Goal: Task Accomplishment & Management: Use online tool/utility

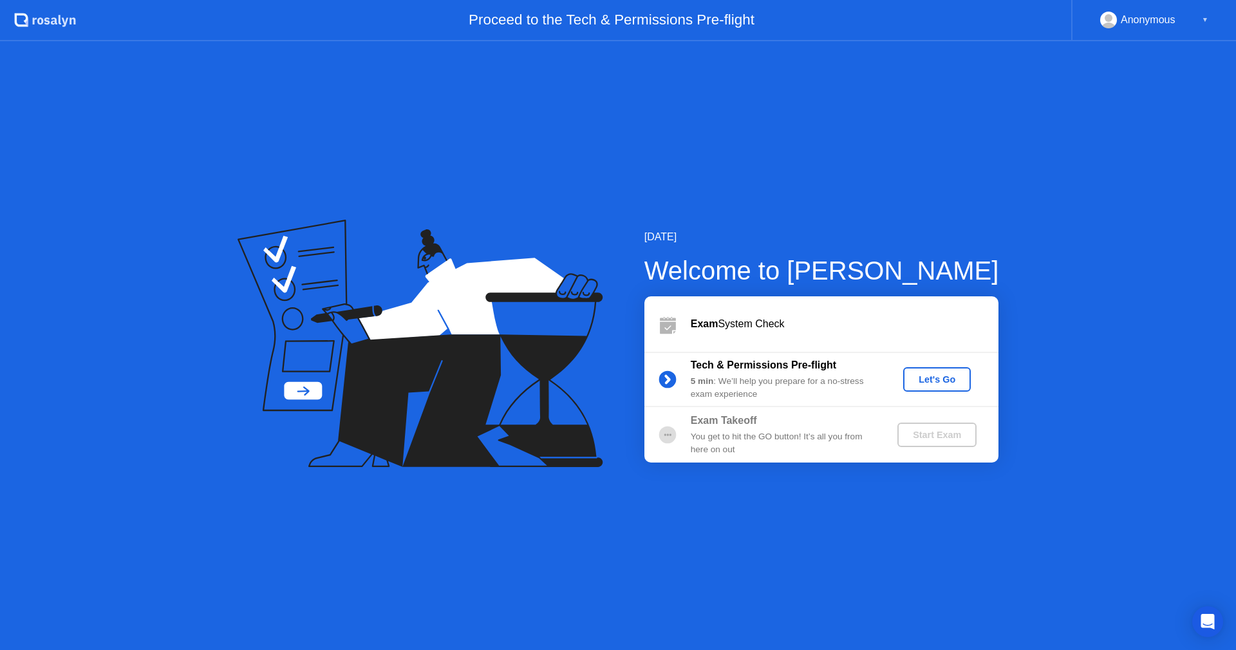
click at [956, 381] on div "Let's Go" at bounding box center [937, 379] width 57 height 10
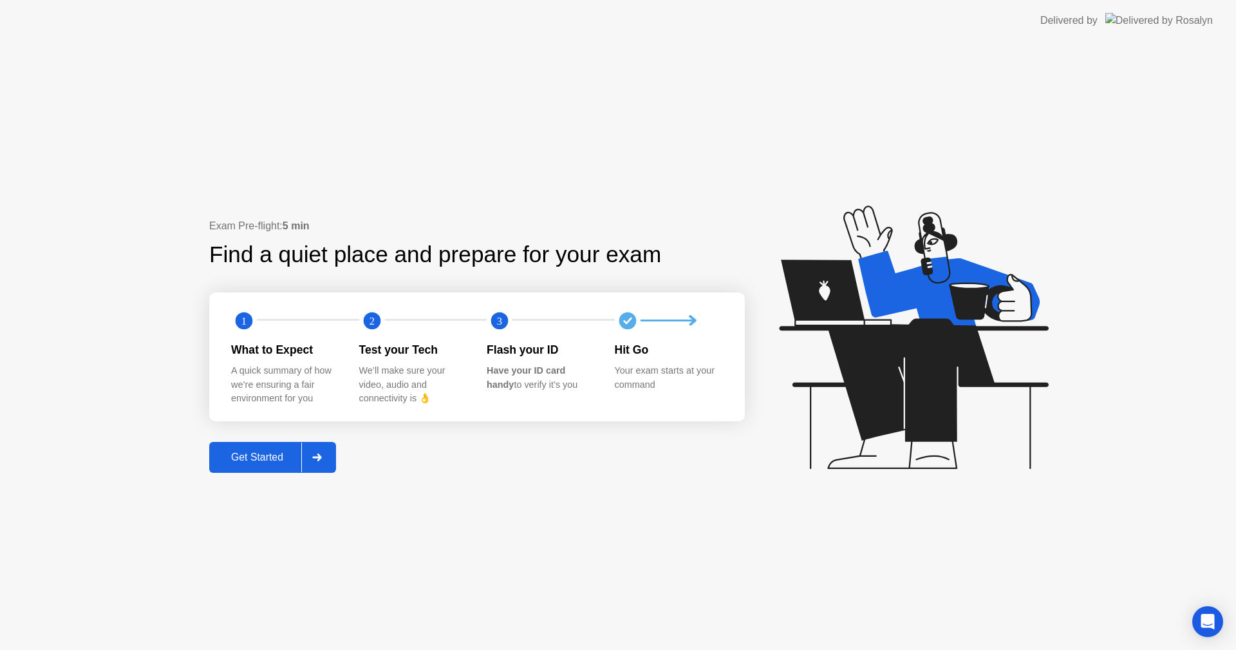
click at [254, 453] on div "Get Started" at bounding box center [257, 457] width 88 height 12
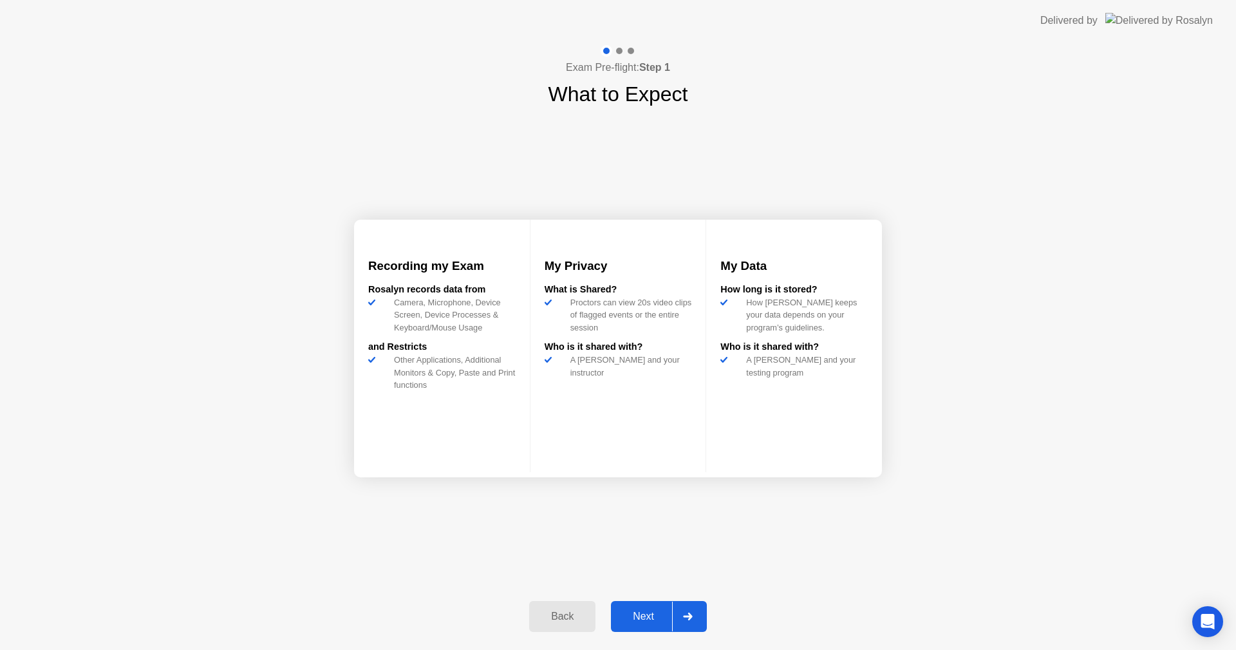
click at [652, 617] on div "Next" at bounding box center [643, 617] width 57 height 12
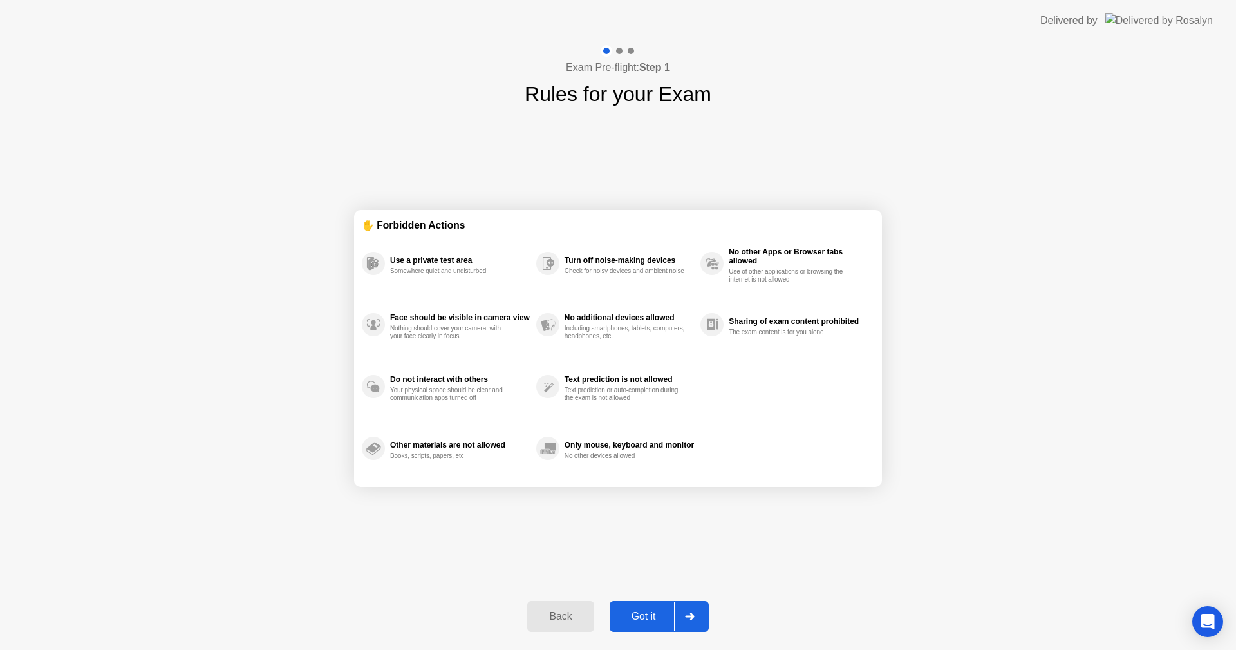
click at [641, 612] on div "Got it" at bounding box center [644, 617] width 61 height 12
select select "**********"
select select "*******"
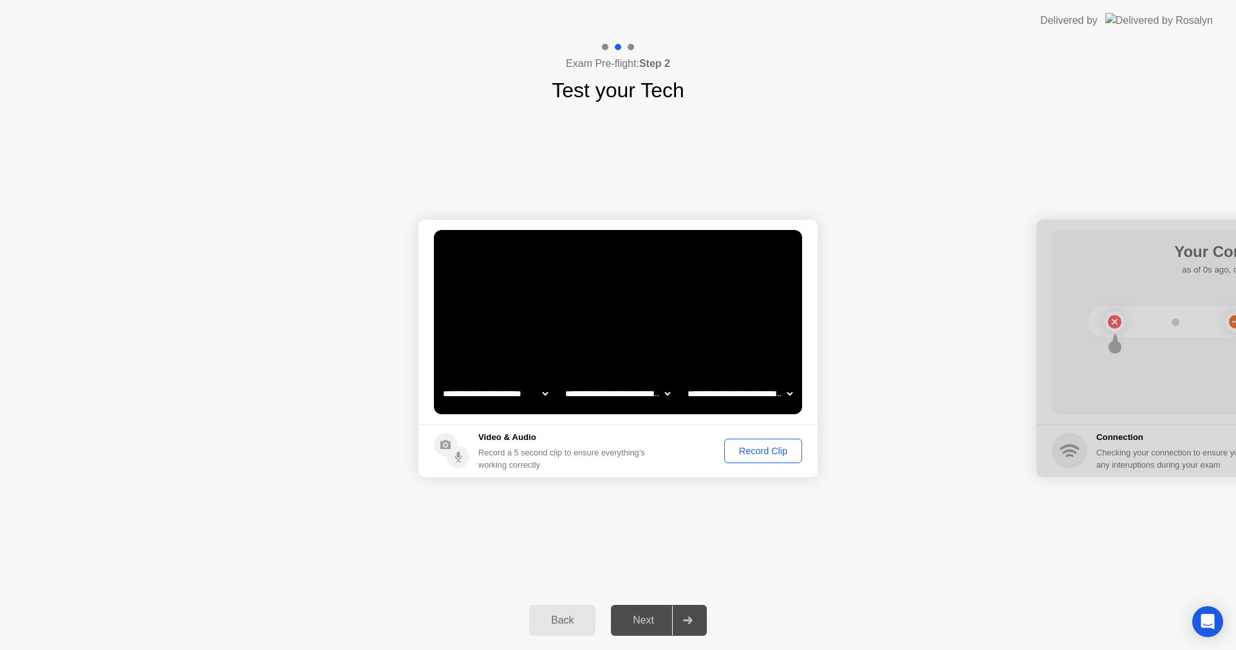
click at [773, 453] on div "Record Clip" at bounding box center [763, 451] width 69 height 10
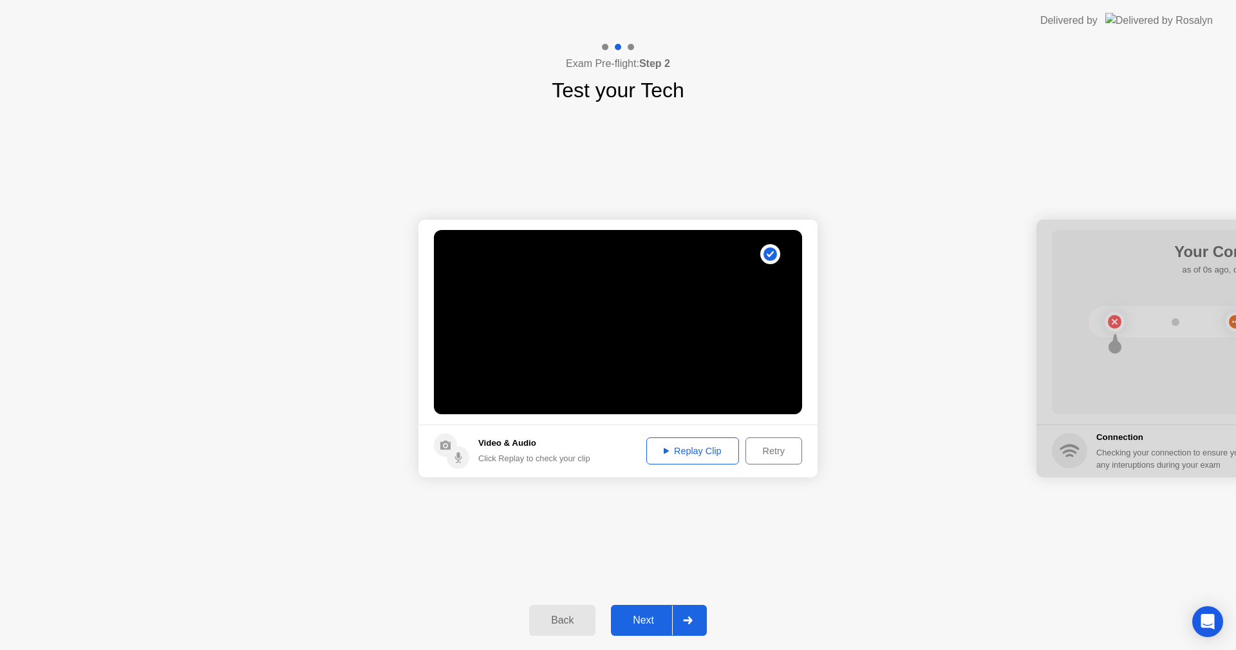
click at [711, 442] on button "Replay Clip" at bounding box center [693, 450] width 93 height 27
drag, startPoint x: 1166, startPoint y: 238, endPoint x: 1091, endPoint y: 242, distance: 74.8
click at [1091, 242] on div at bounding box center [1236, 349] width 399 height 258
click at [636, 618] on div "Next" at bounding box center [643, 620] width 57 height 12
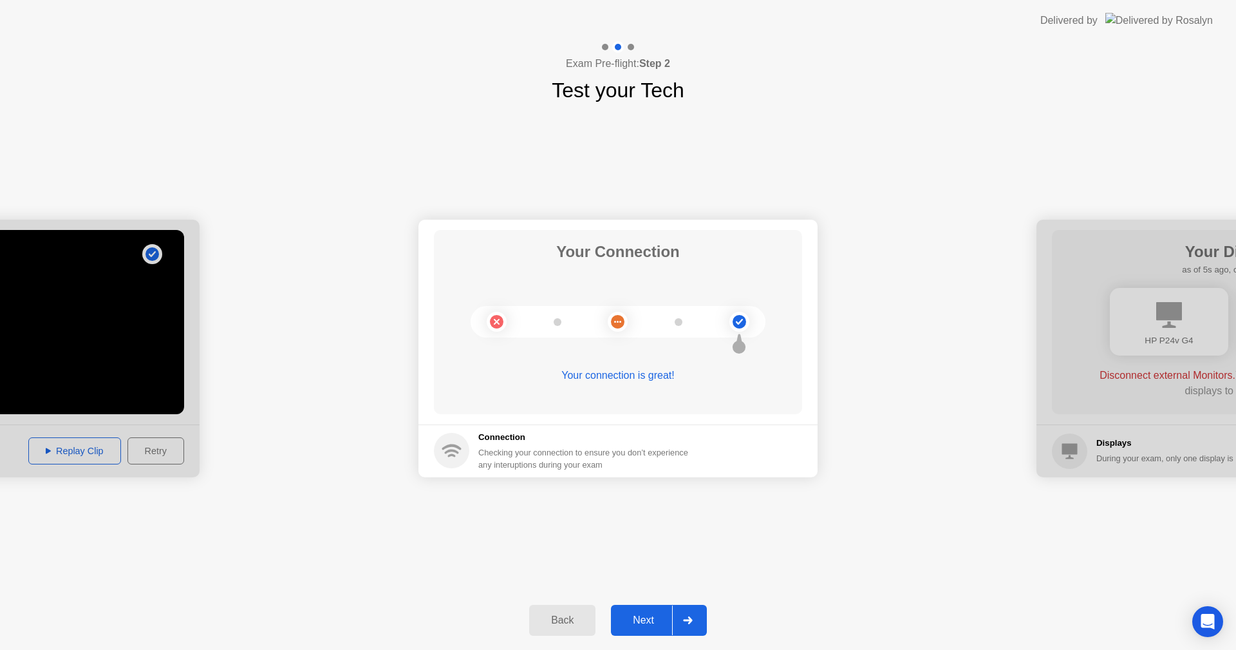
click at [647, 621] on div "Next" at bounding box center [643, 620] width 57 height 12
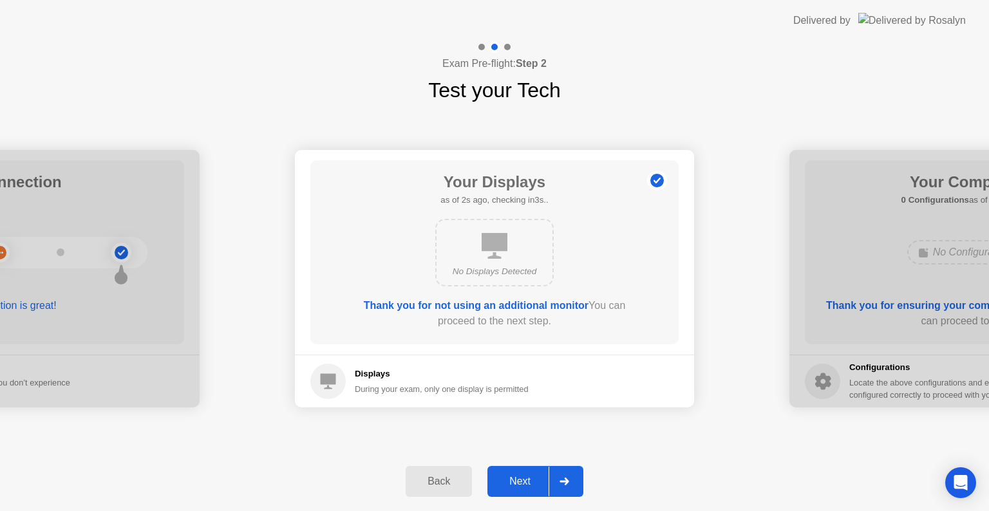
click at [525, 485] on div "Next" at bounding box center [519, 482] width 57 height 12
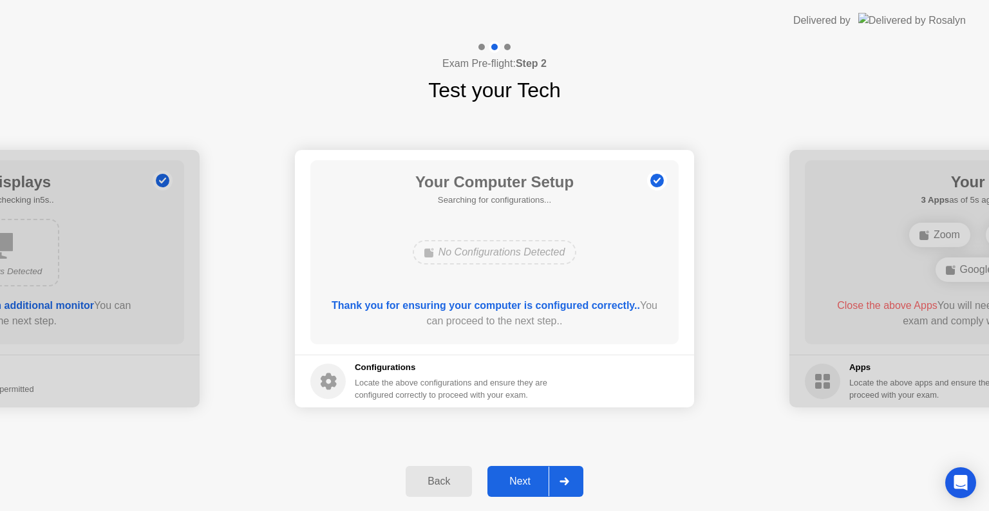
click at [522, 486] on div "Next" at bounding box center [519, 482] width 57 height 12
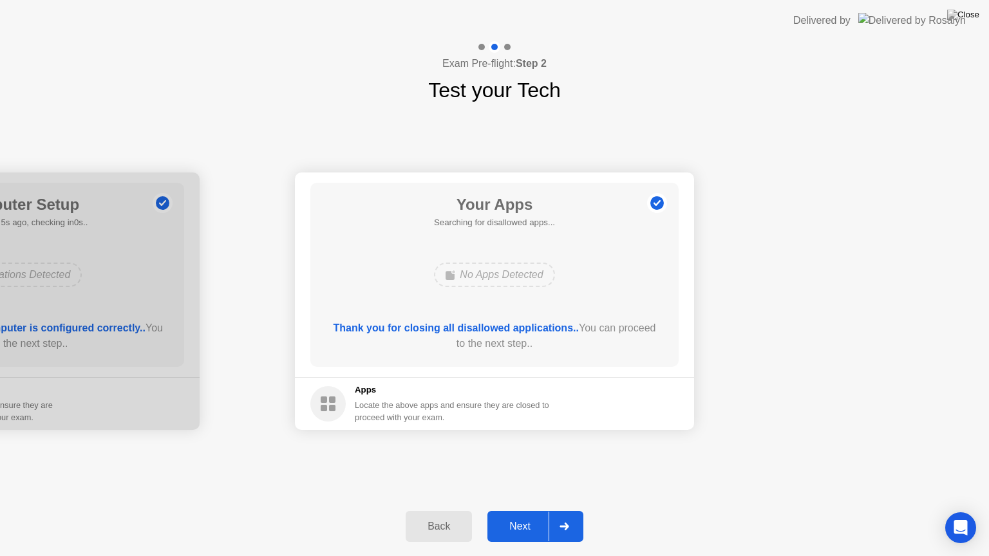
click at [516, 515] on button "Next" at bounding box center [536, 526] width 96 height 31
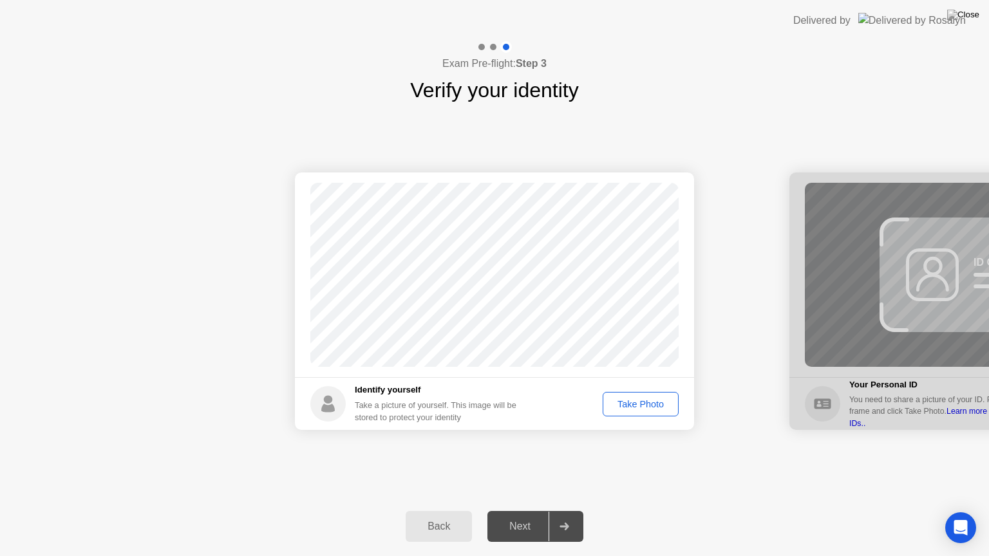
click at [637, 408] on div "Take Photo" at bounding box center [640, 404] width 67 height 10
click at [530, 522] on div "Next" at bounding box center [519, 527] width 57 height 12
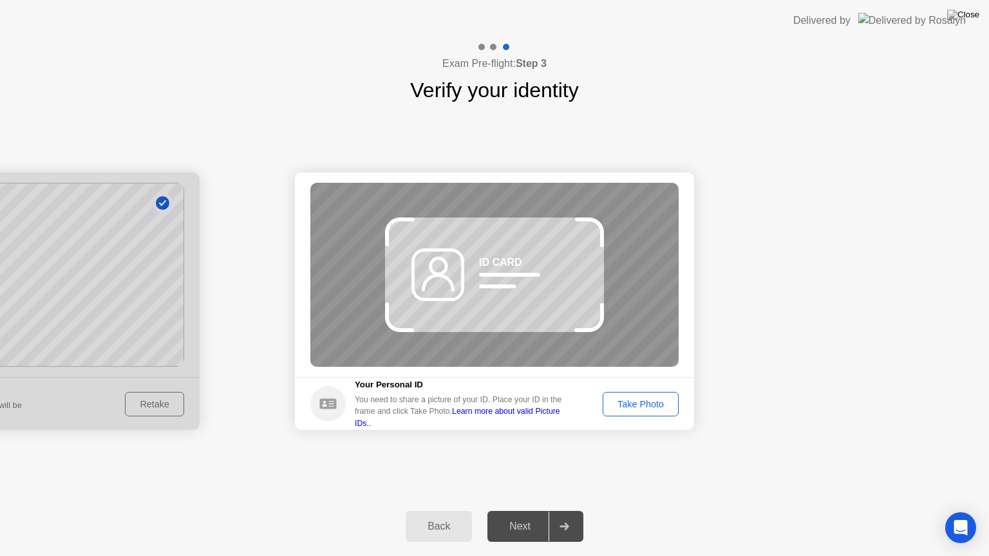
click at [630, 399] on div "Take Photo" at bounding box center [640, 404] width 67 height 10
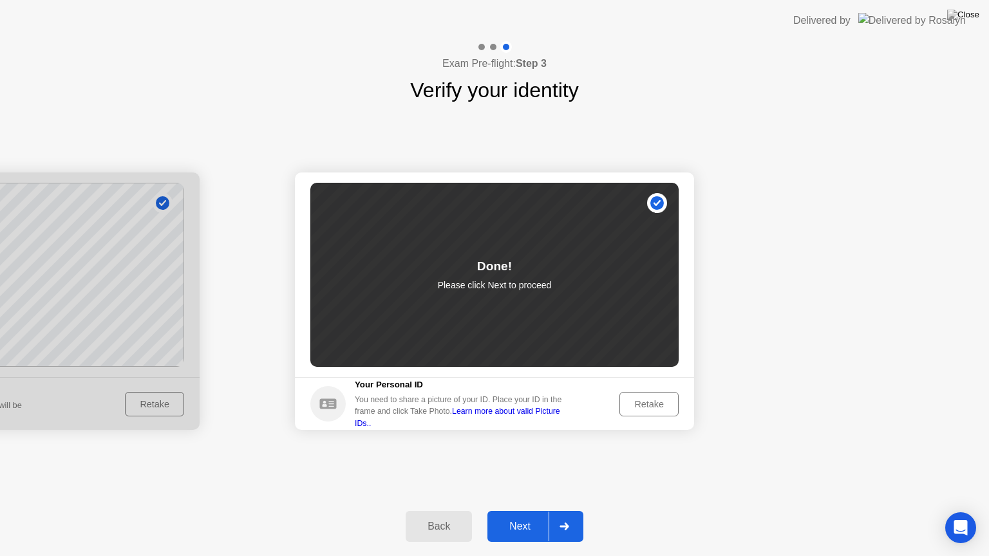
click at [649, 401] on div "Retake" at bounding box center [649, 404] width 50 height 10
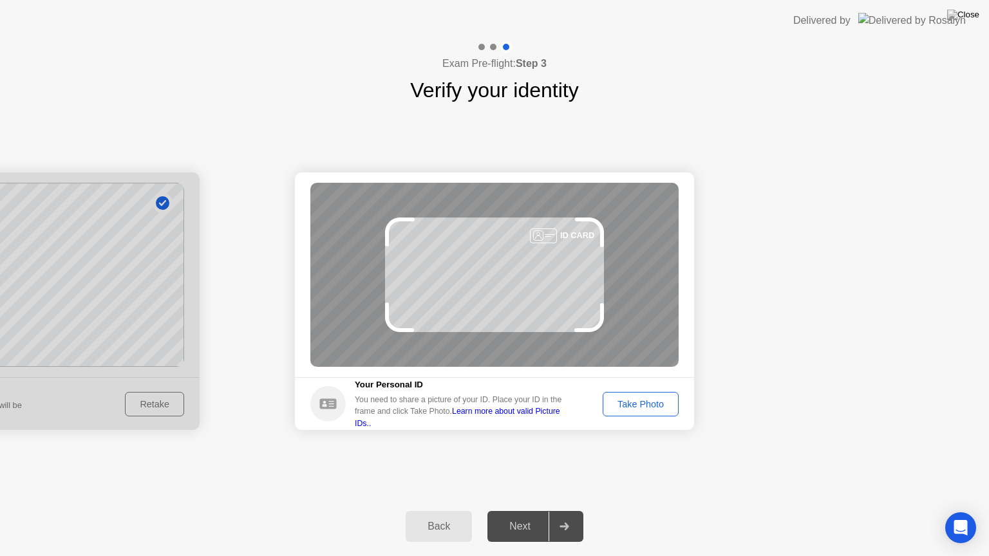
click at [649, 401] on div "Take Photo" at bounding box center [640, 404] width 67 height 10
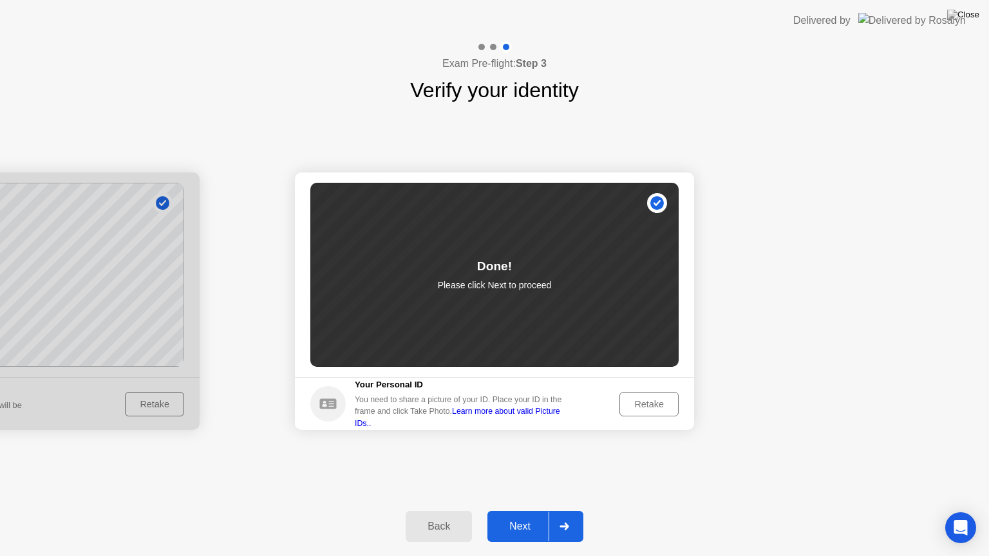
click at [523, 523] on div "Next" at bounding box center [519, 527] width 57 height 12
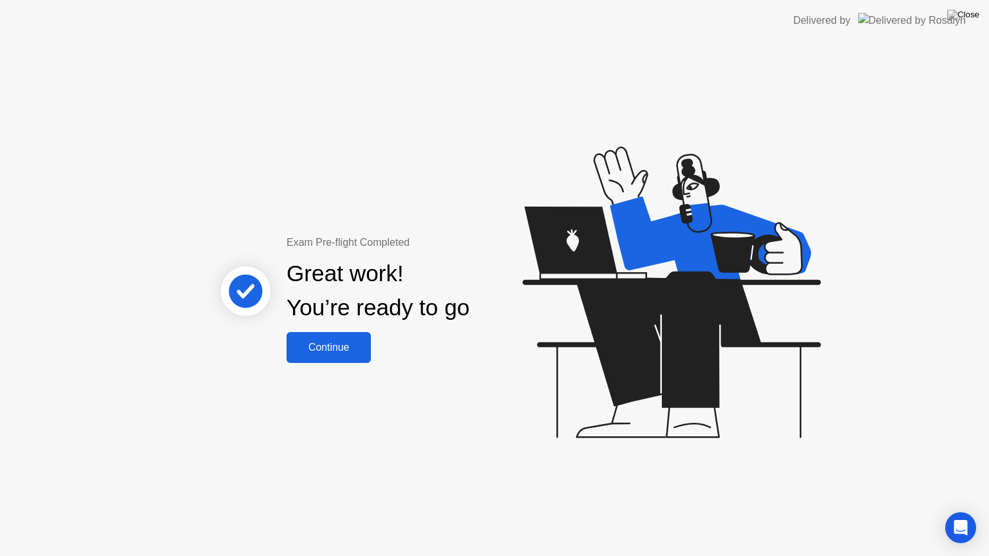
click at [332, 343] on div "Continue" at bounding box center [328, 348] width 77 height 12
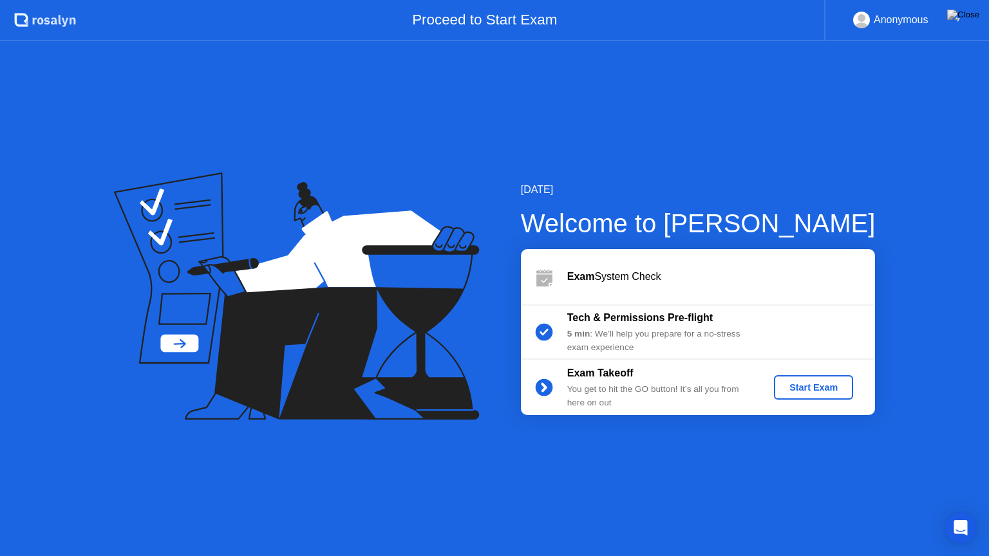
click at [817, 384] on div "Start Exam" at bounding box center [813, 388] width 69 height 10
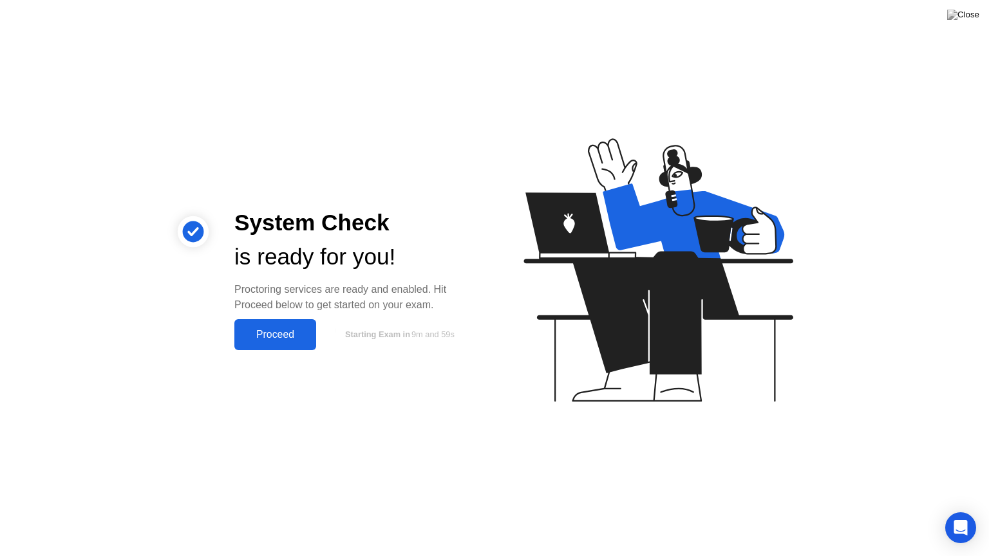
click at [301, 329] on div "Proceed" at bounding box center [275, 335] width 74 height 12
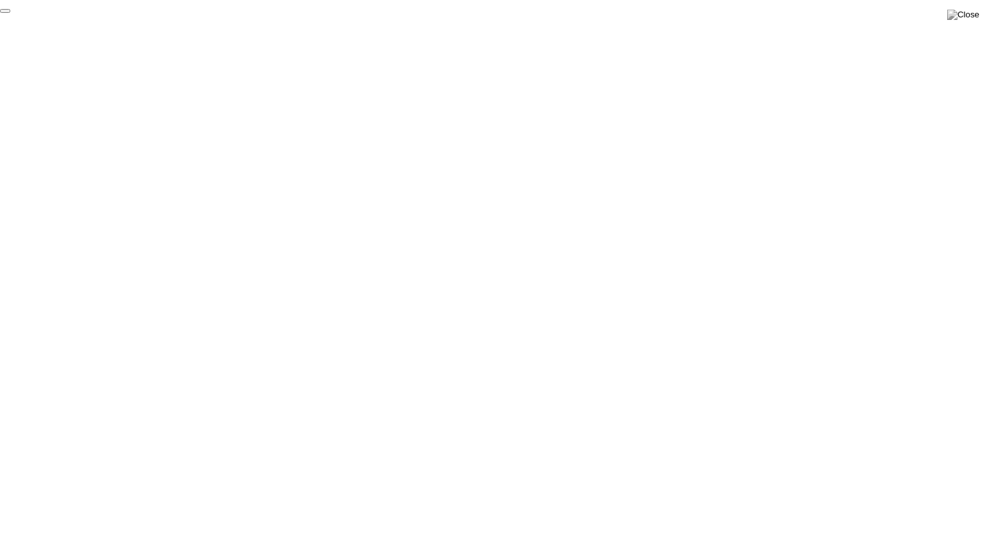
click at [10, 13] on button "End Proctoring Session" at bounding box center [5, 11] width 10 height 4
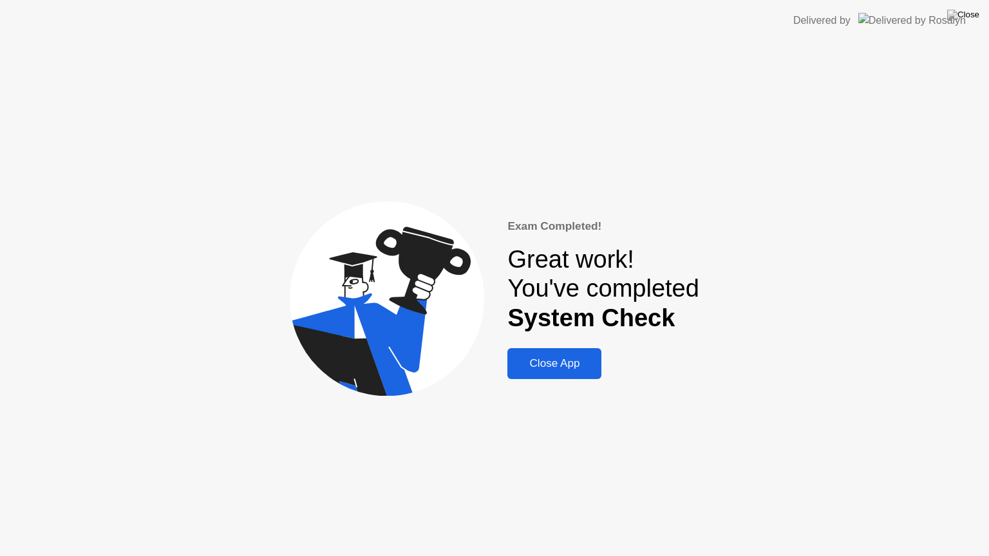
click at [558, 366] on div "Close App" at bounding box center [554, 363] width 86 height 13
